Goal: Task Accomplishment & Management: Manage account settings

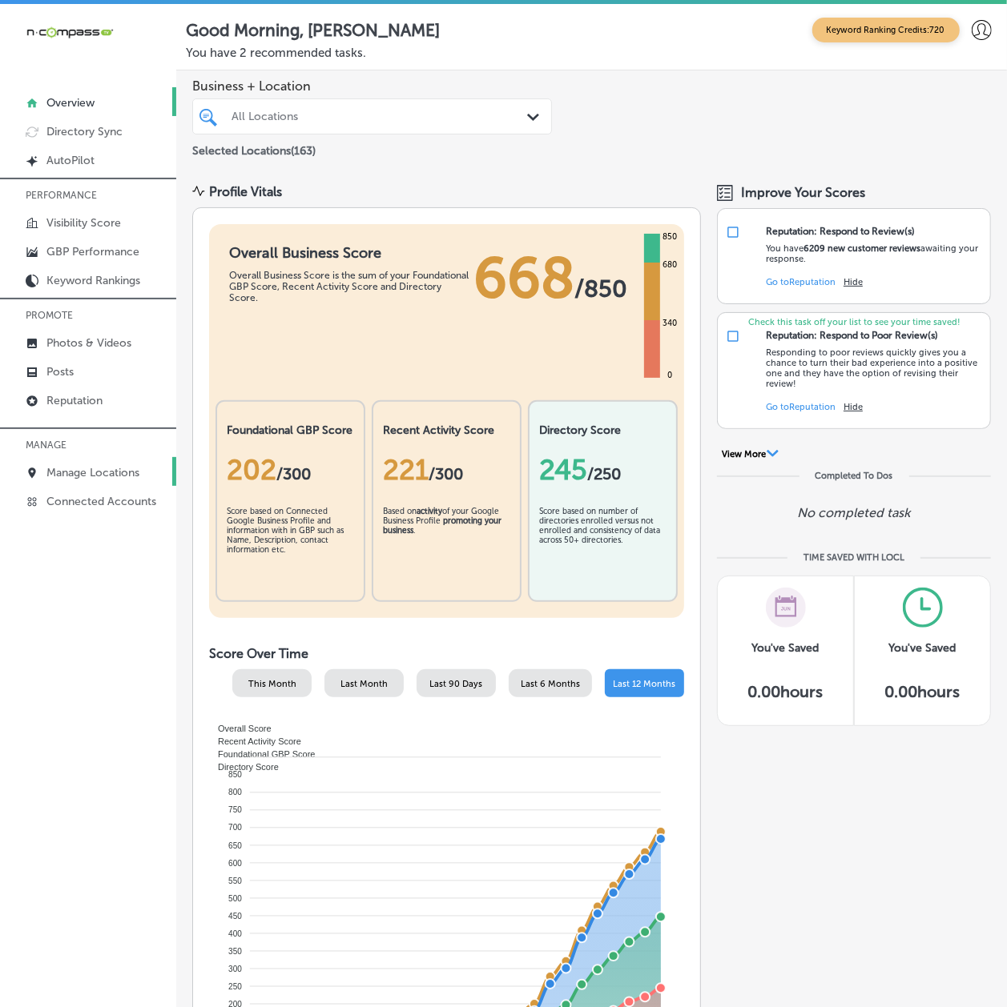
click at [55, 469] on p "Manage Locations" at bounding box center [92, 473] width 93 height 14
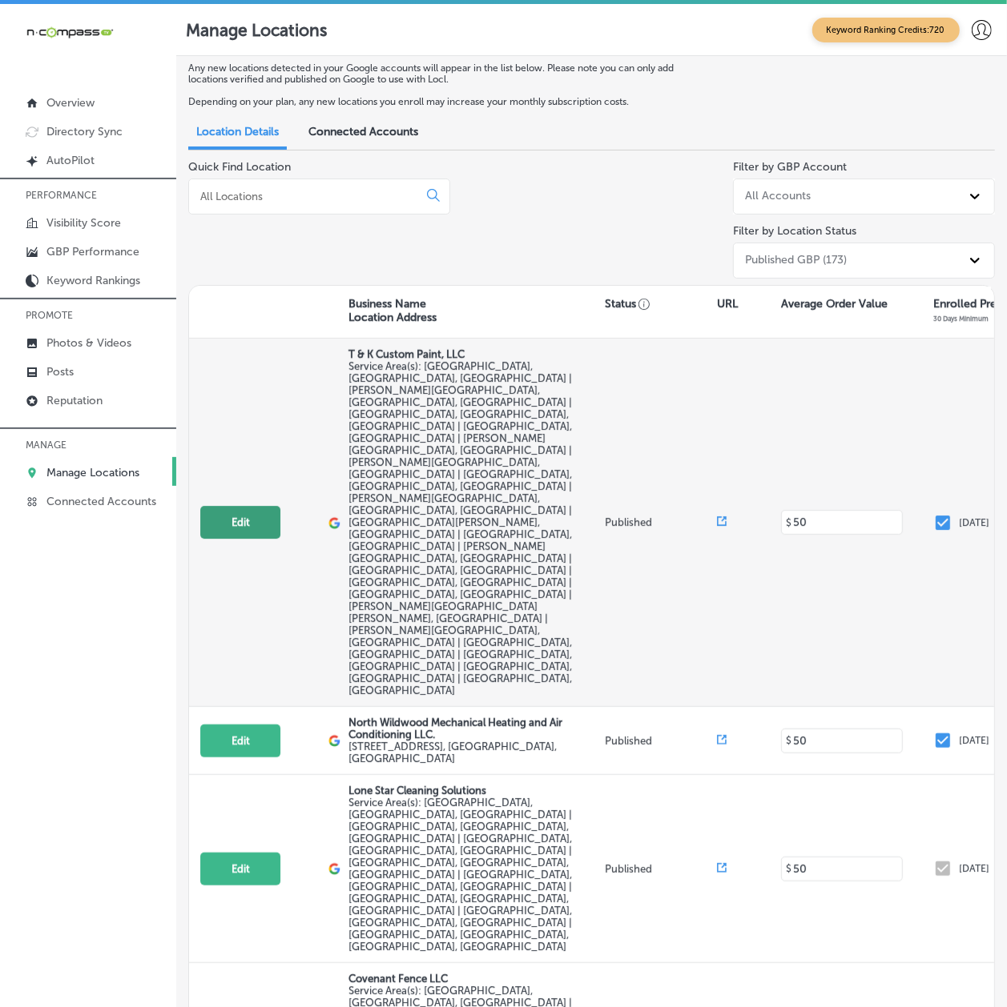
click at [247, 506] on button "Edit" at bounding box center [240, 522] width 80 height 33
select select "US"
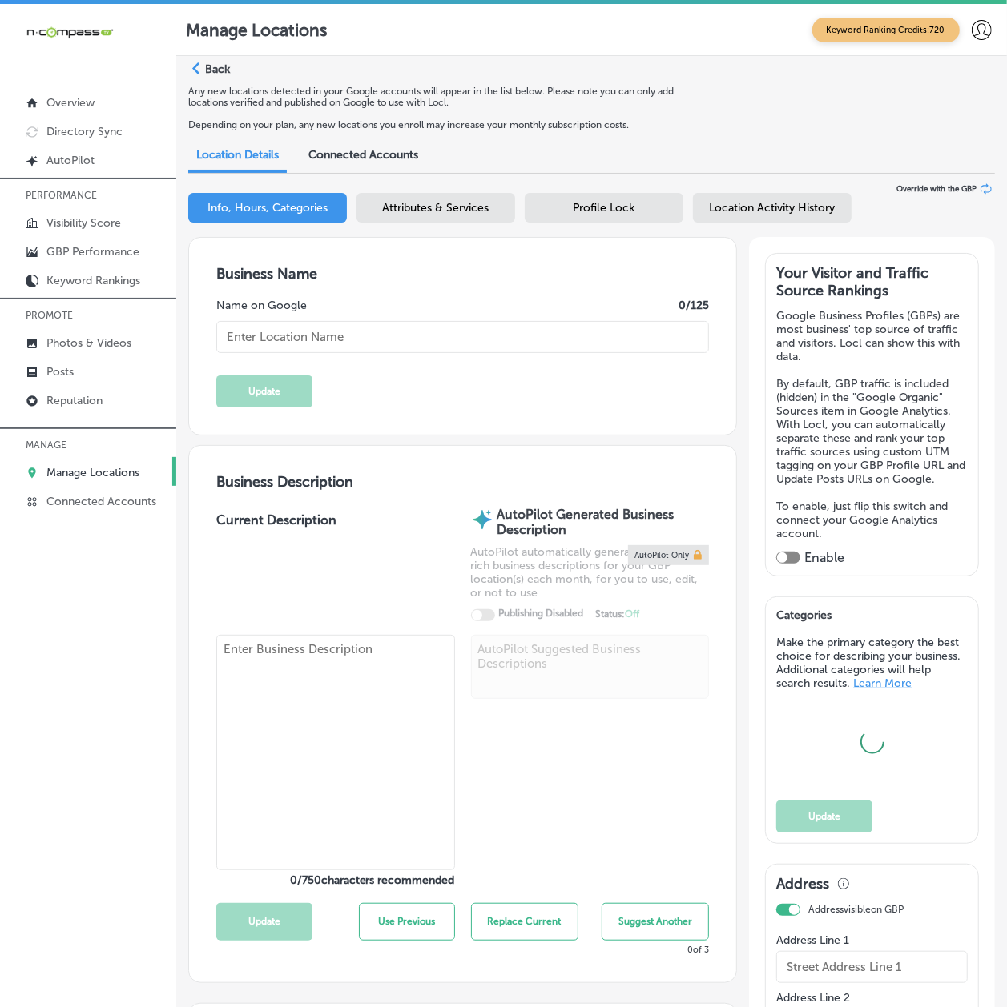
click at [261, 680] on textarea at bounding box center [335, 752] width 238 height 235
type input "T & K Custom Paint, LLC"
checkbox input "false"
type input "[STREET_ADDRESS][PERSON_NAME]"
type input "[GEOGRAPHIC_DATA]"
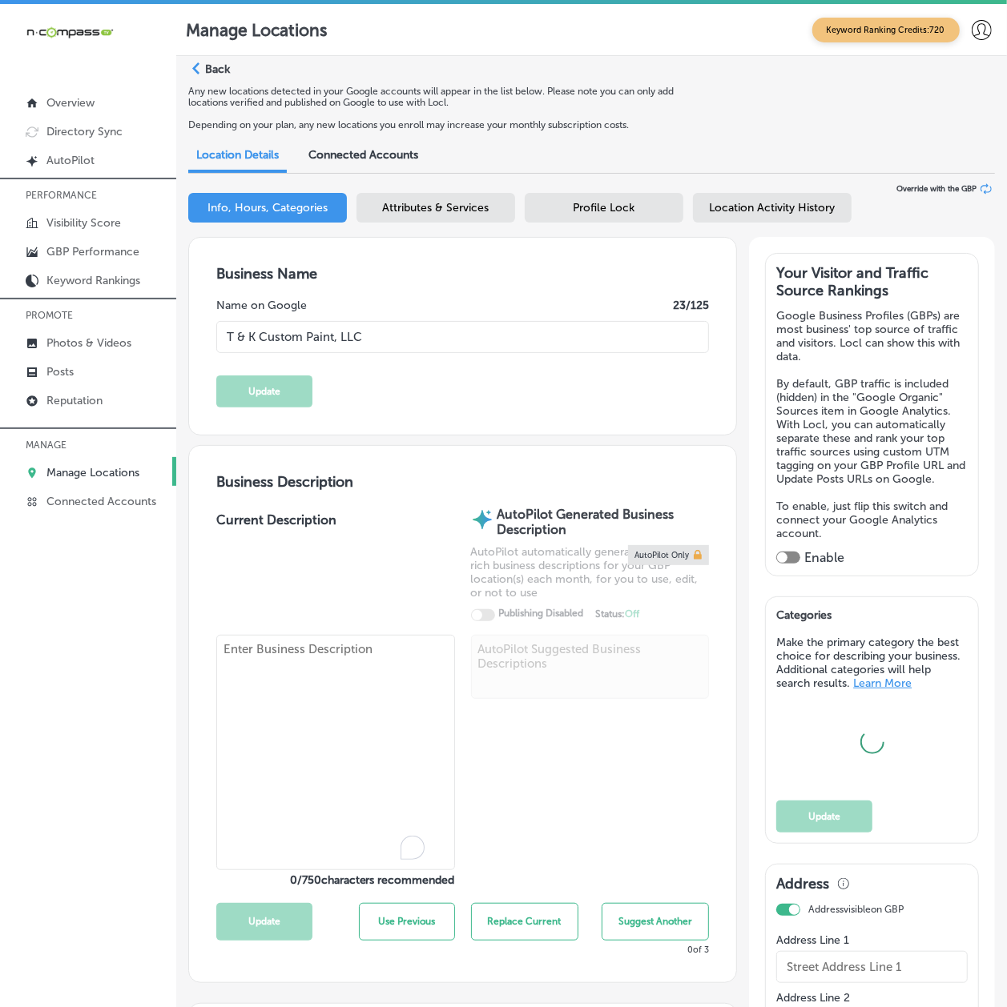
type input "32068"
type input "US"
type input "[URL][DOMAIN_NAME]"
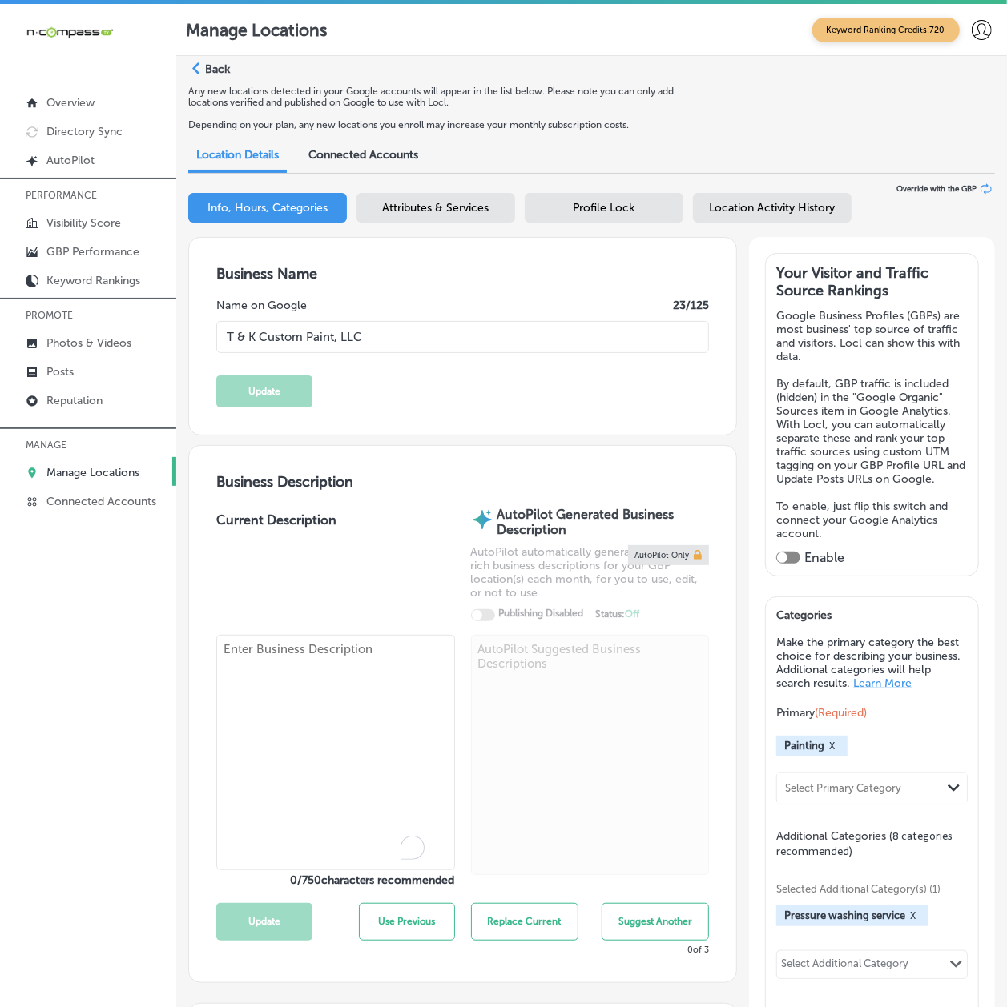
checkbox input "true"
type textarea "T & K Custom Paint, LLC is a family-owned, woman-owned business offering profes…"
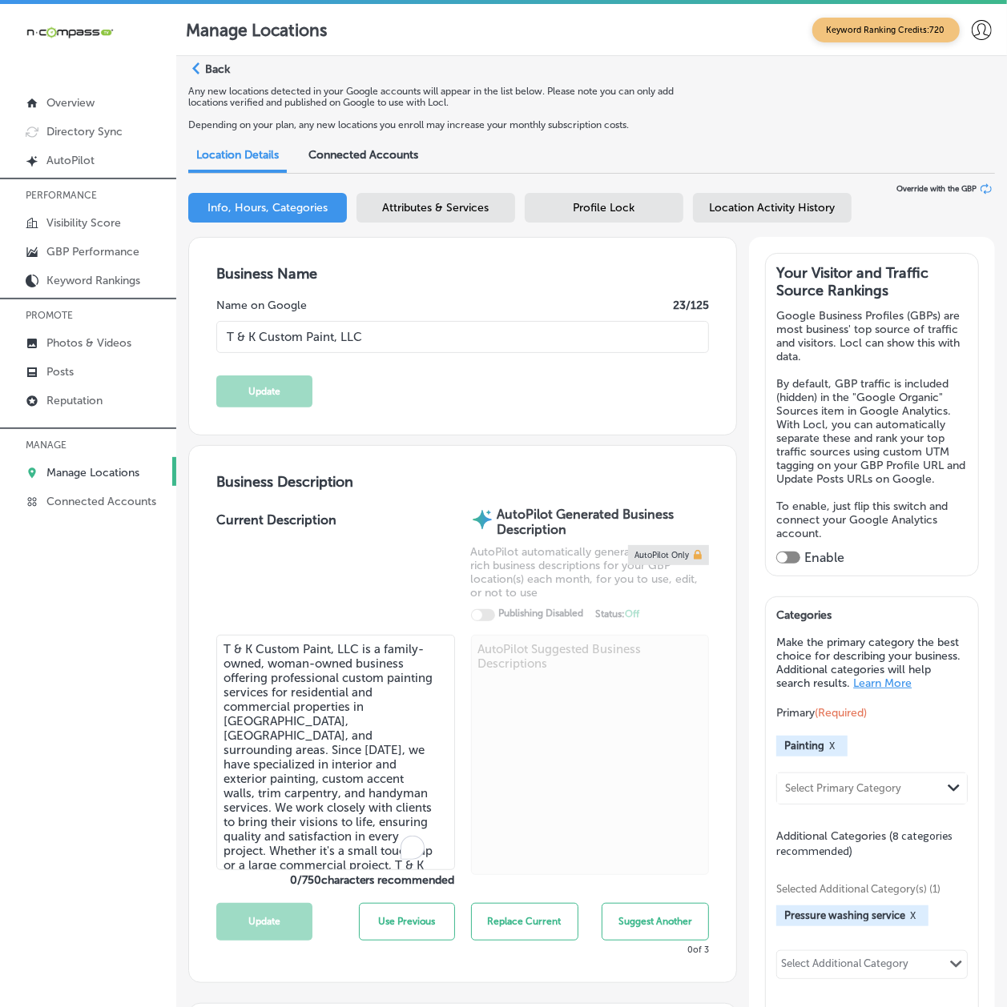
type input "[PHONE_NUMBER]"
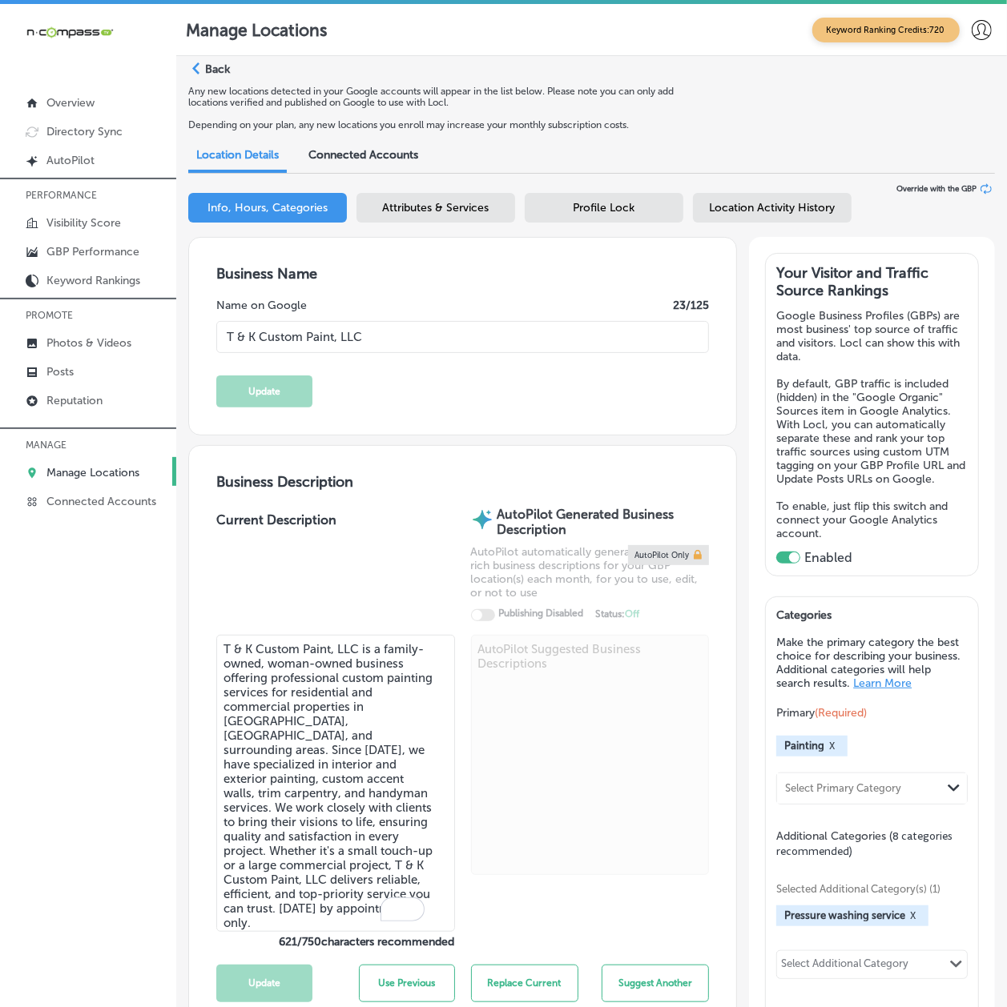
click at [258, 684] on textarea "T & K Custom Paint, LLC is a family-owned, woman-owned business offering profes…" at bounding box center [335, 783] width 238 height 297
paste textarea "Burbar Construction is a family-owned and operated business built on a foundati…"
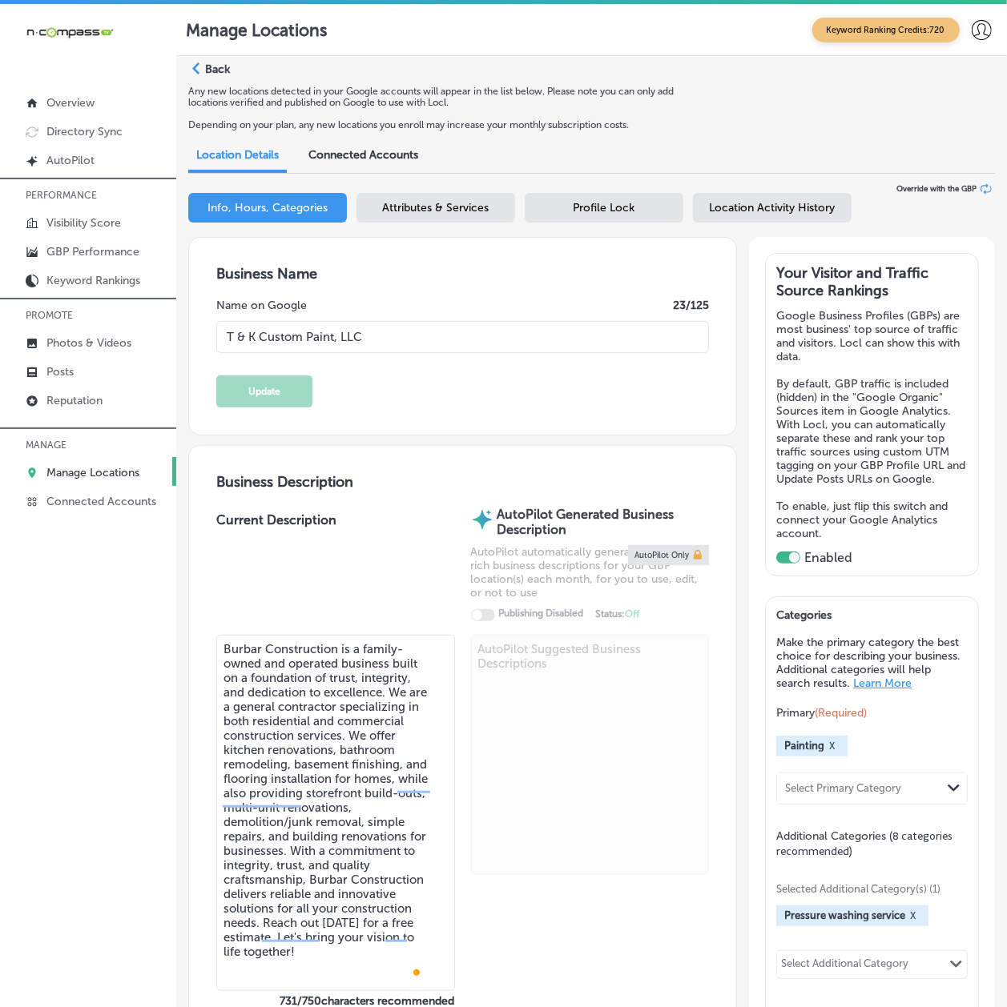
type textarea "T & K Custom Paint, LLC is a family-owned, woman-owned business offering profes…"
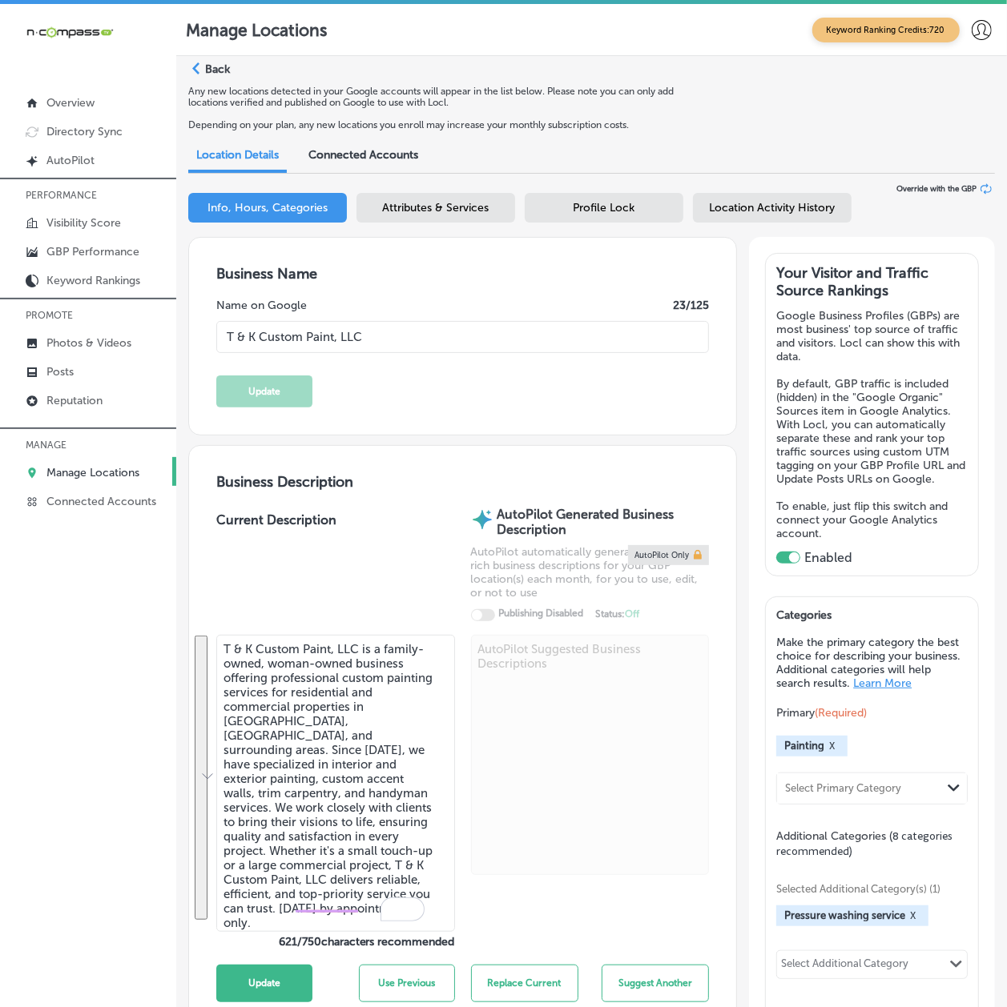
click at [193, 808] on div "Business Description Current Description T & K Custom Paint, LLC is a family-ow…" at bounding box center [462, 745] width 547 height 598
click at [94, 485] on link "Manage Locations" at bounding box center [88, 471] width 176 height 29
